Goal: Information Seeking & Learning: Learn about a topic

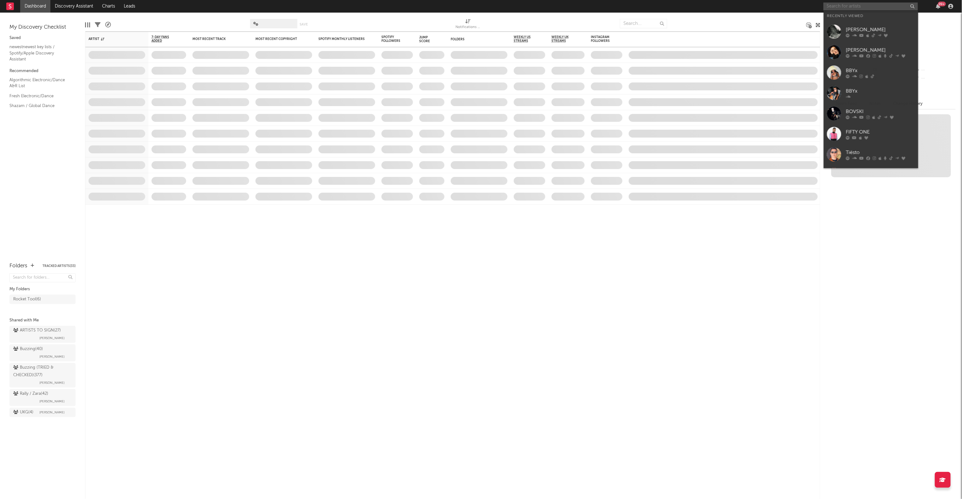
click at [852, 6] on input "text" at bounding box center [871, 7] width 95 height 8
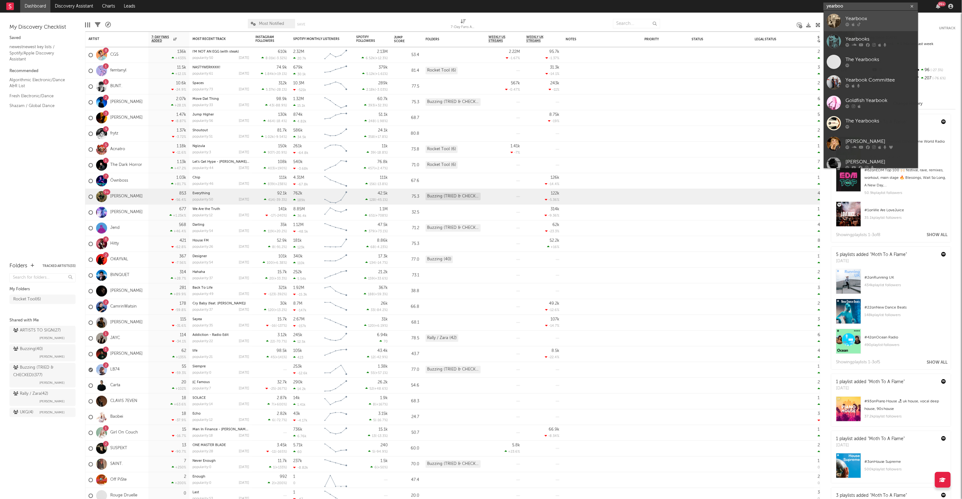
type input "yearboo"
click at [881, 22] on div "Yearboox" at bounding box center [880, 19] width 69 height 8
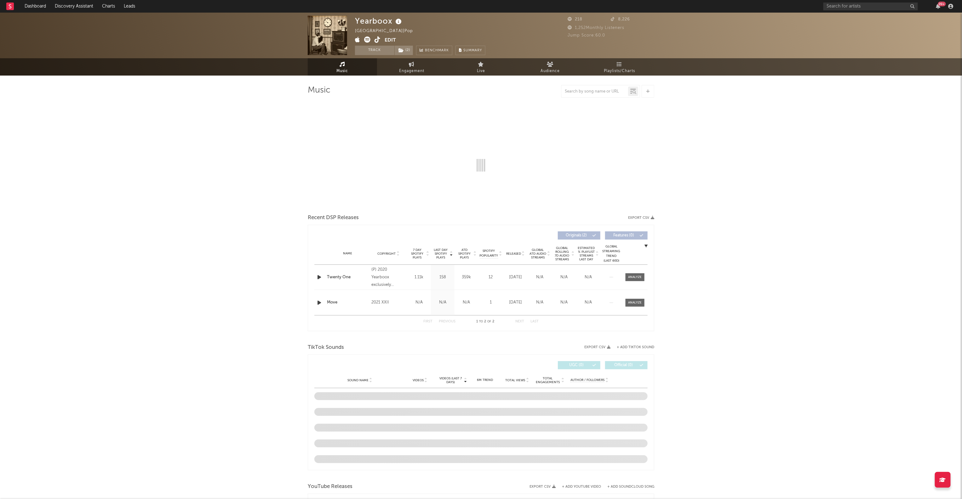
select select "6m"
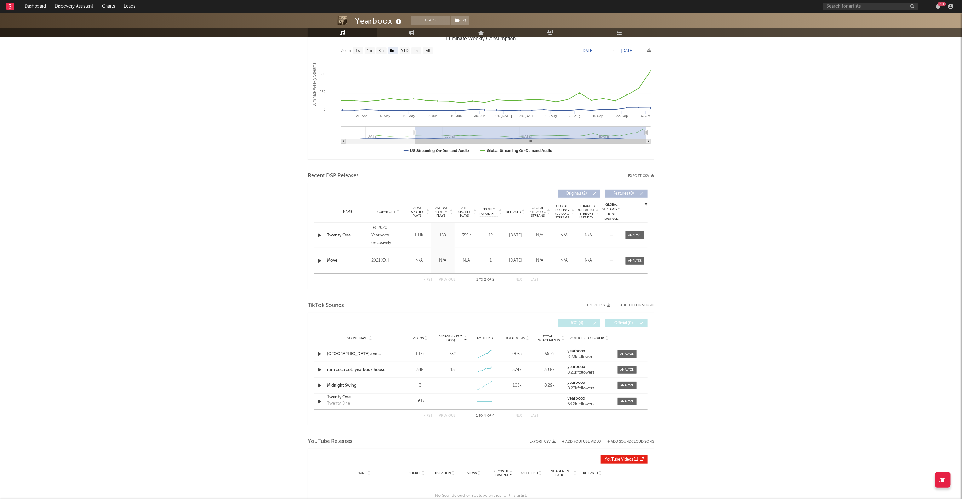
scroll to position [155, 0]
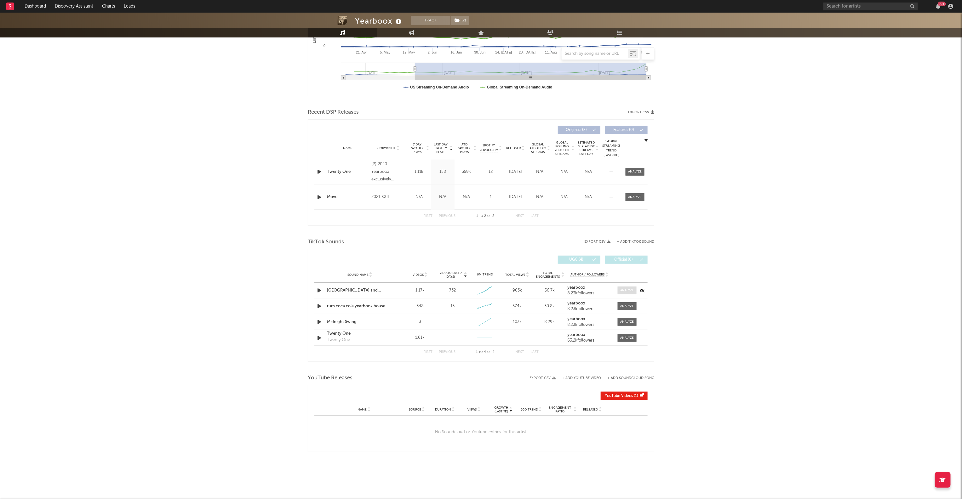
click at [624, 291] on div at bounding box center [628, 290] width 14 height 5
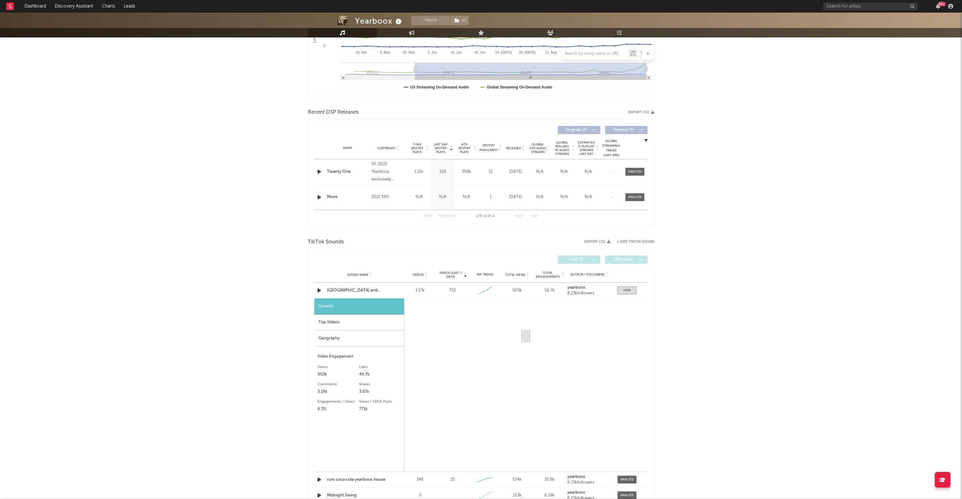
select select "1w"
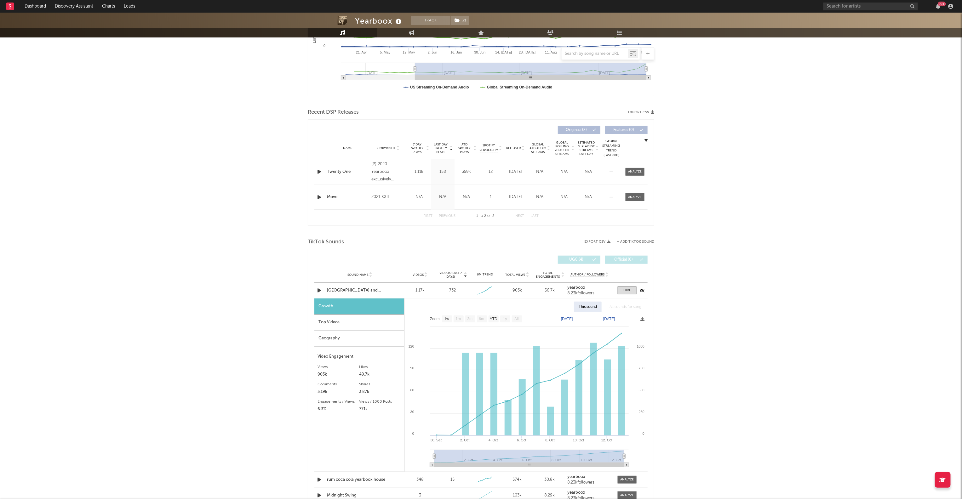
click at [320, 294] on icon "button" at bounding box center [319, 291] width 7 height 8
click at [337, 322] on div "Top Videos" at bounding box center [359, 323] width 90 height 16
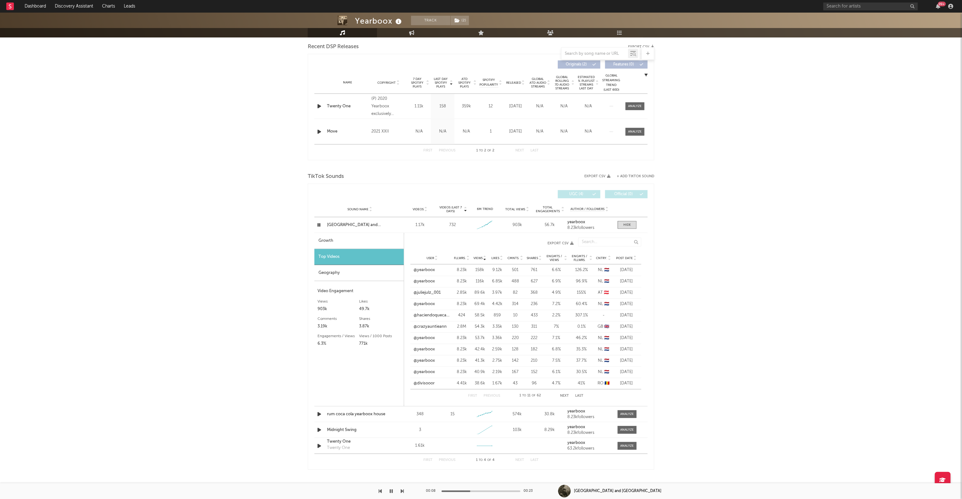
scroll to position [220, 0]
click at [427, 293] on link "@juliejulz_001" at bounding box center [427, 294] width 27 height 6
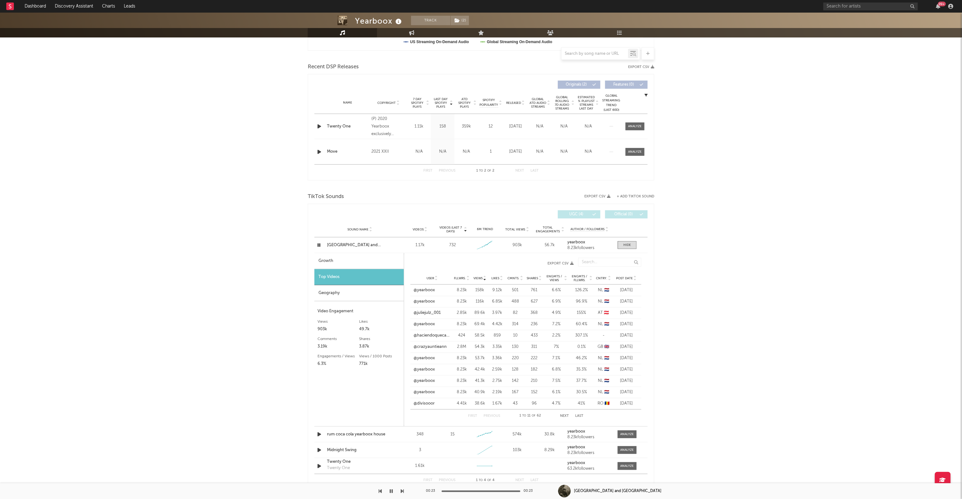
scroll to position [214, 0]
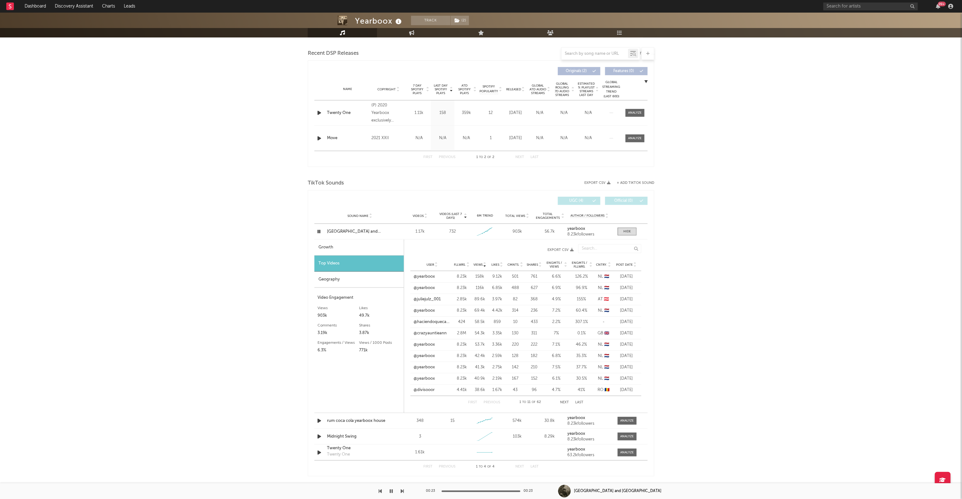
click at [344, 241] on div "Growth" at bounding box center [358, 248] width 89 height 16
select select "1w"
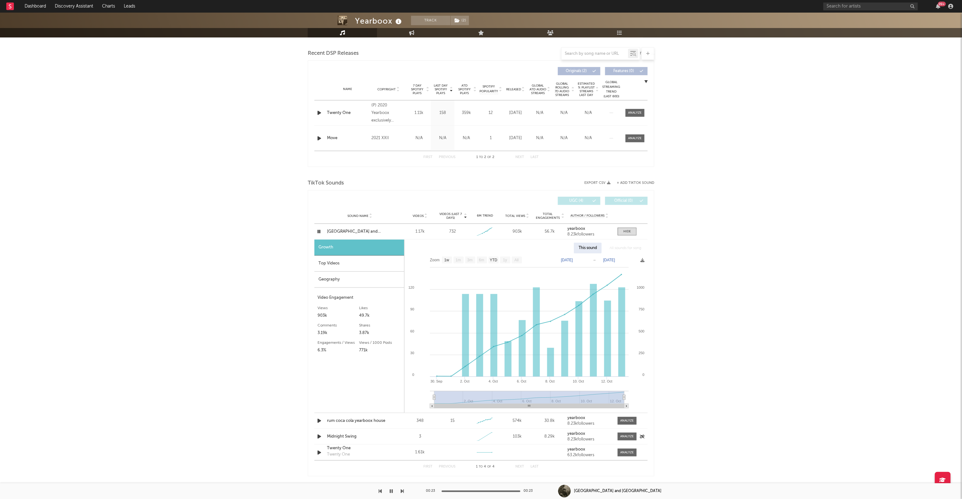
click at [320, 437] on icon "button" at bounding box center [319, 437] width 7 height 8
click at [454, 491] on div at bounding box center [481, 492] width 79 height 2
click at [319, 453] on icon "button" at bounding box center [319, 453] width 7 height 8
click at [460, 491] on div at bounding box center [481, 492] width 79 height 2
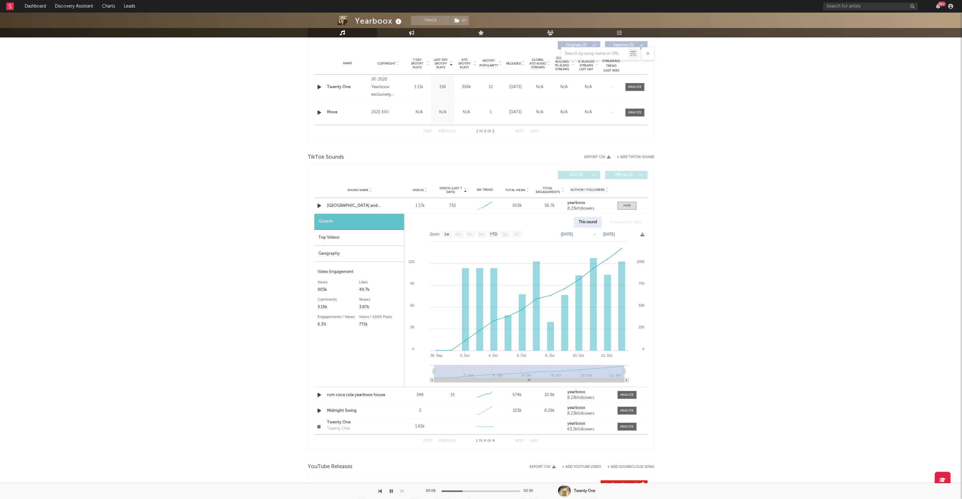
scroll to position [241, 0]
click at [319, 427] on icon "button" at bounding box center [319, 427] width 6 height 8
click at [320, 395] on icon "button" at bounding box center [319, 395] width 7 height 8
click at [458, 492] on div at bounding box center [481, 492] width 79 height 2
click at [319, 394] on icon "button" at bounding box center [319, 395] width 6 height 8
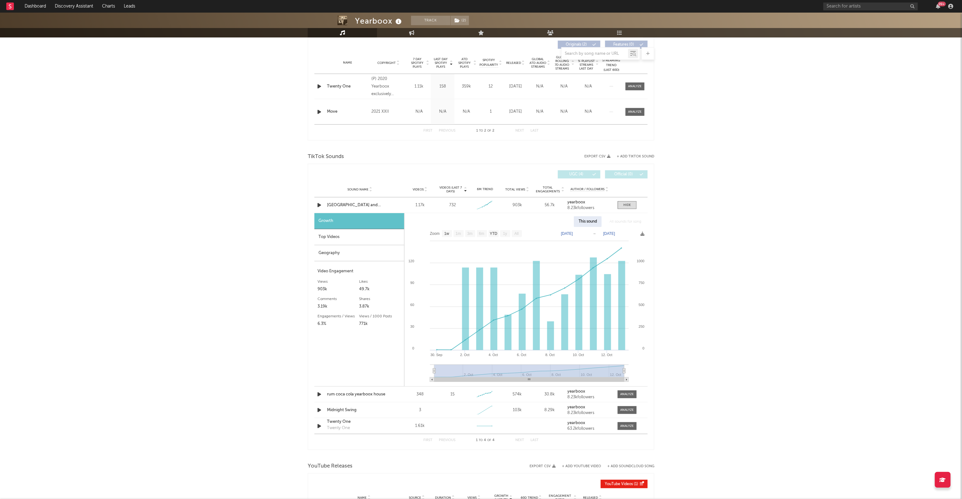
scroll to position [329, 0]
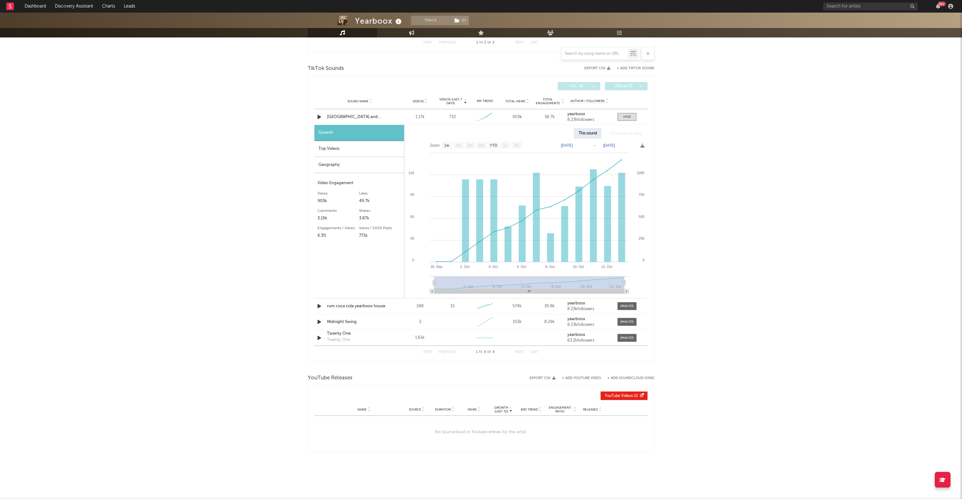
click at [166, 226] on div "Yearboox Track ( 2 ) [GEOGRAPHIC_DATA] | Pop Edit Track ( 2 ) Benchmark Summary…" at bounding box center [481, 92] width 962 height 816
